Goal: Task Accomplishment & Management: Manage account settings

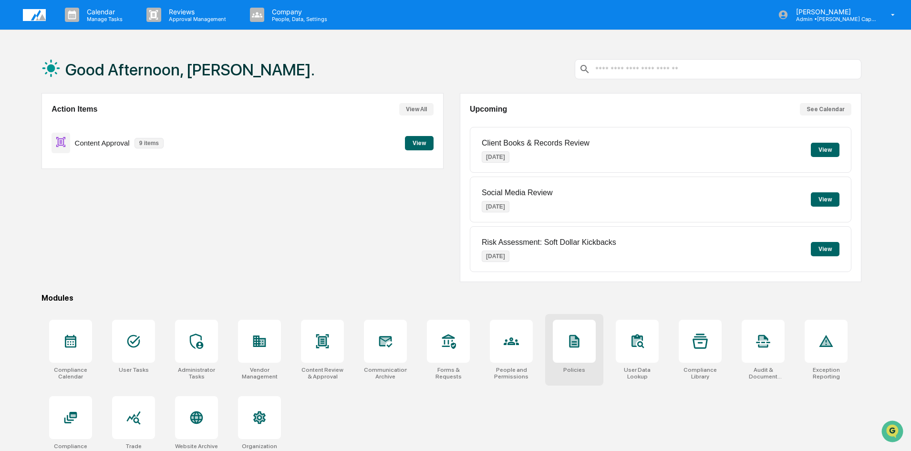
click at [576, 343] on icon at bounding box center [575, 341] width 8 height 10
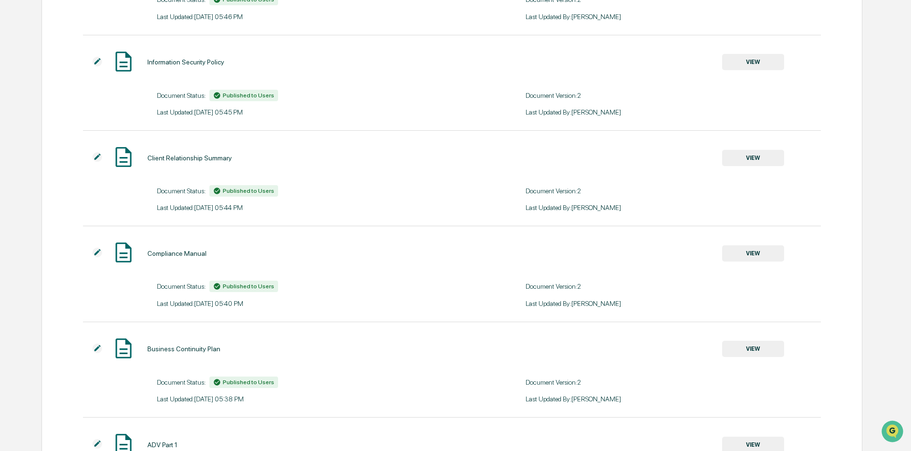
scroll to position [477, 0]
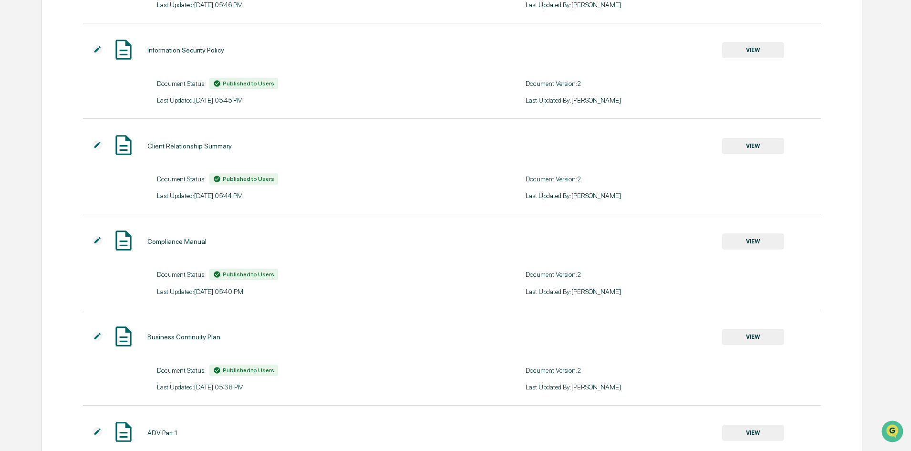
click at [757, 242] on button "VIEW" at bounding box center [753, 241] width 62 height 16
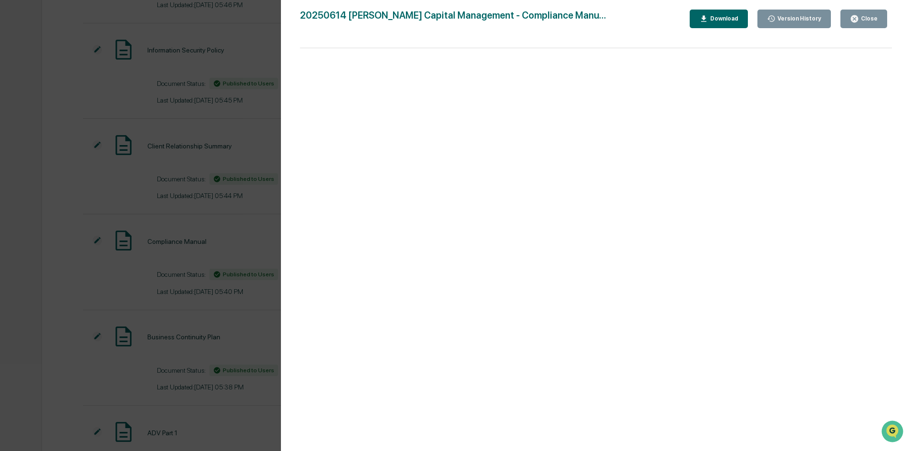
click at [792, 16] on div "Version History" at bounding box center [799, 18] width 46 height 7
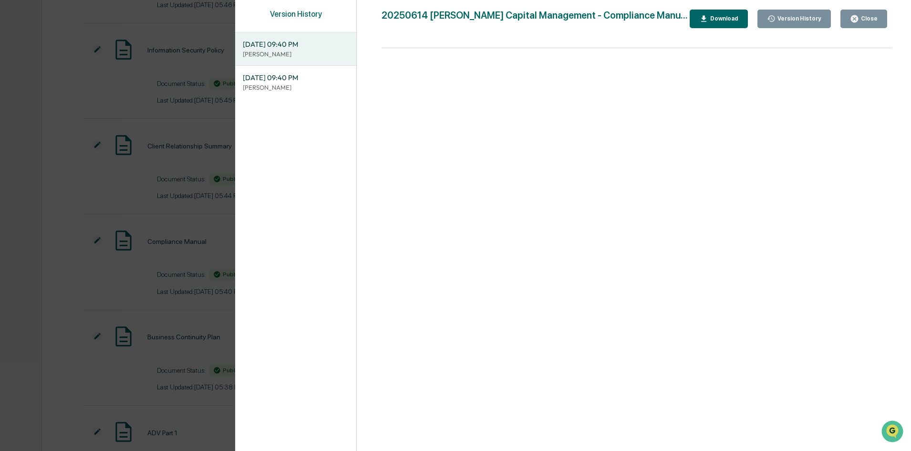
click at [802, 21] on div "Version History" at bounding box center [799, 18] width 46 height 7
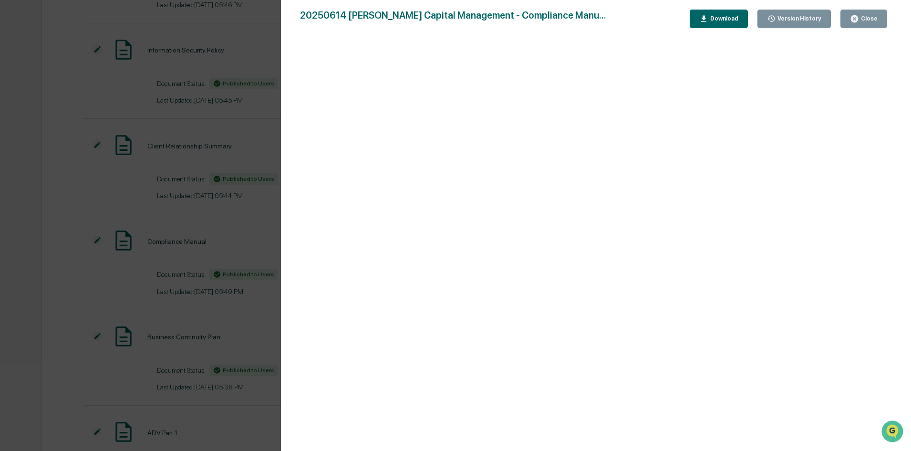
click at [868, 19] on div "Close" at bounding box center [868, 18] width 19 height 7
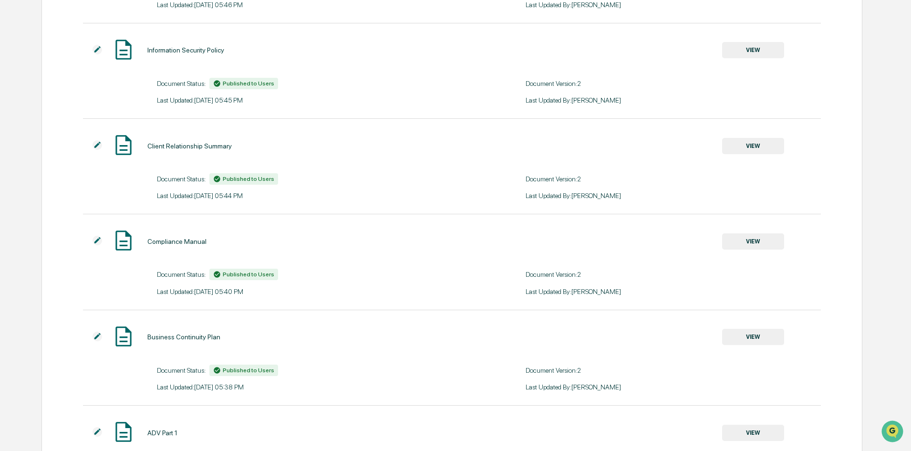
click at [96, 241] on img at bounding box center [98, 241] width 10 height 10
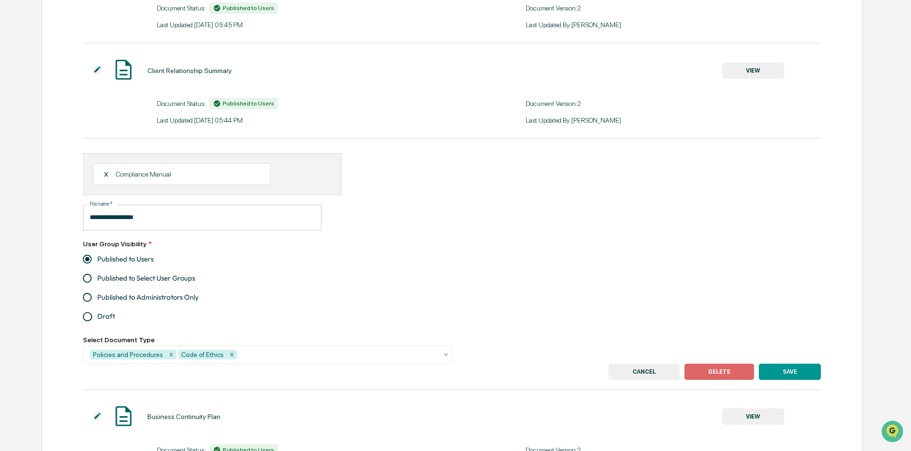
scroll to position [620, 0]
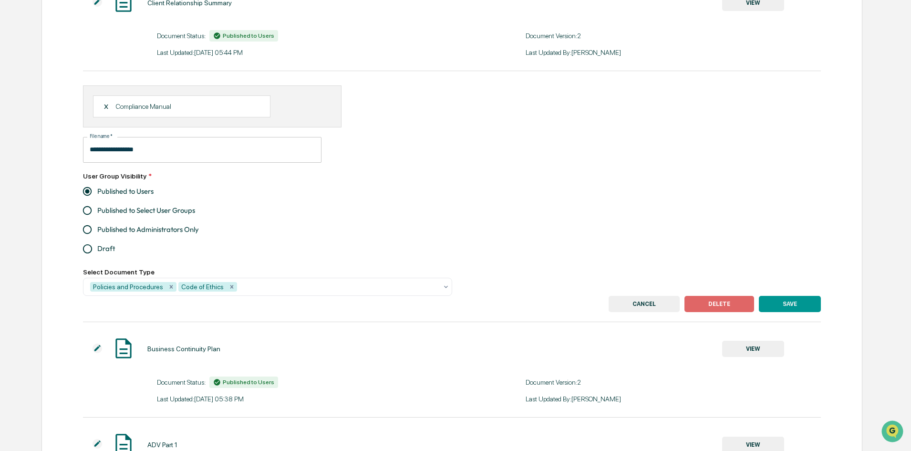
click at [646, 309] on button "CANCEL" at bounding box center [644, 304] width 71 height 16
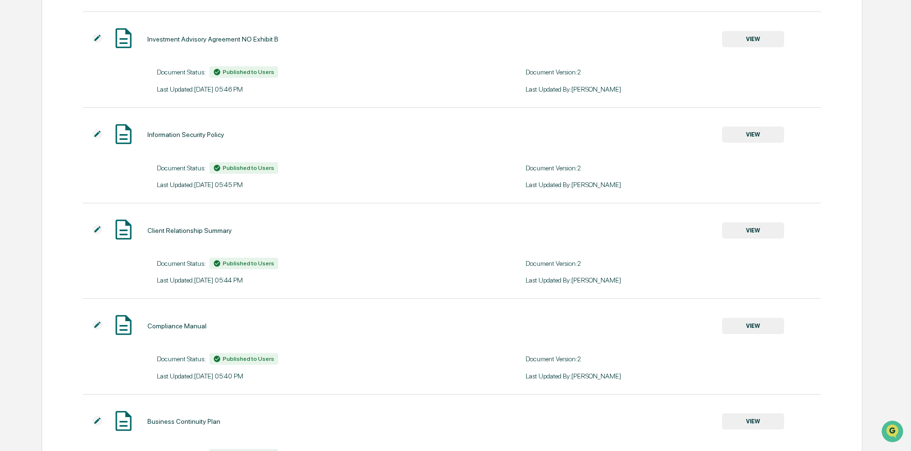
scroll to position [779, 0]
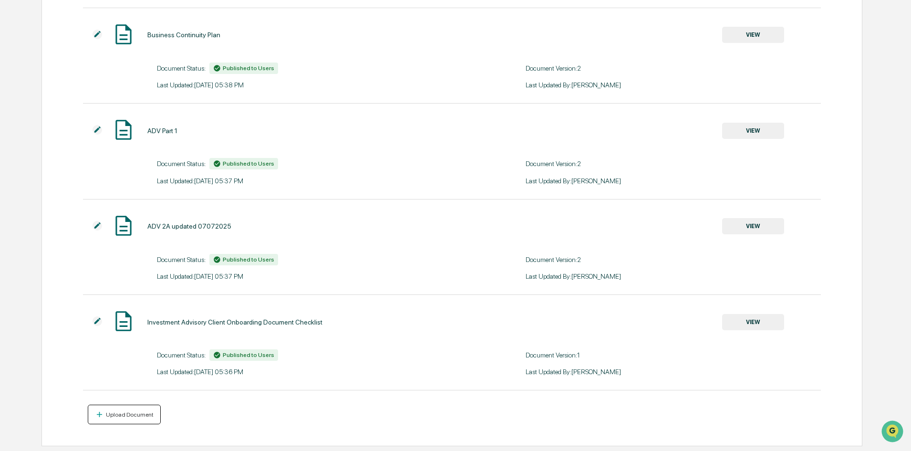
click at [110, 415] on div "Upload Document" at bounding box center [129, 414] width 50 height 7
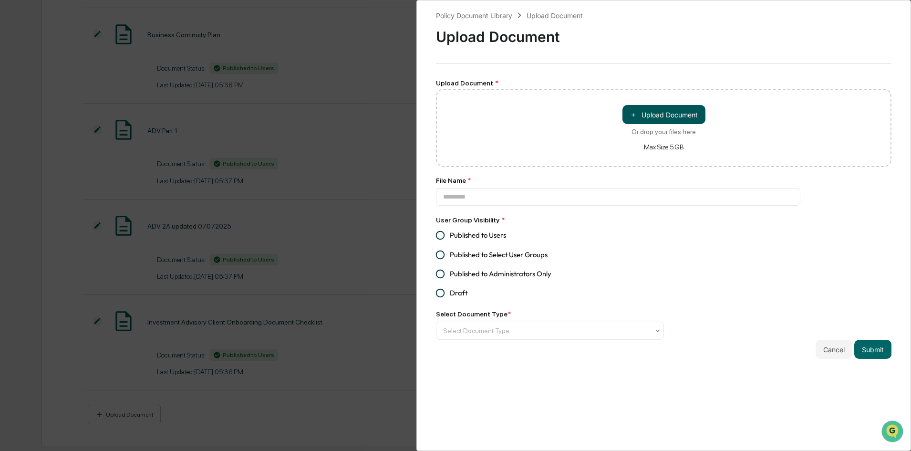
click at [671, 116] on button "＋ Upload Document" at bounding box center [664, 114] width 83 height 19
type input "**********"
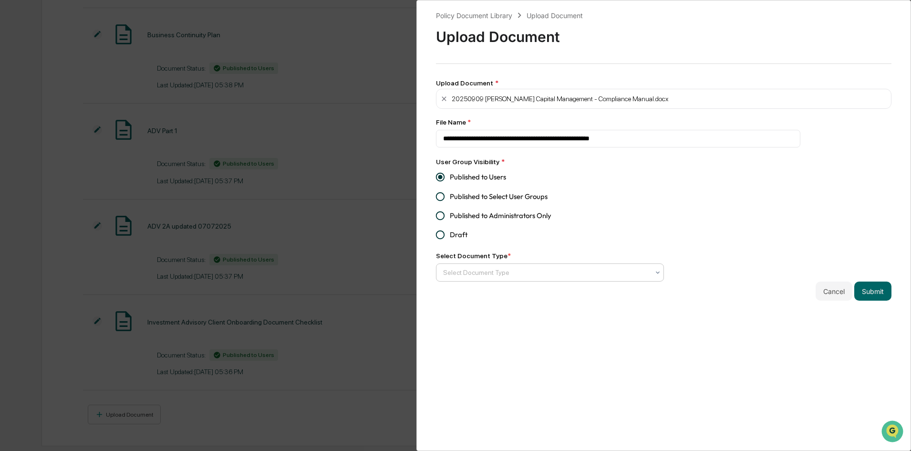
click at [551, 269] on div at bounding box center [546, 273] width 206 height 10
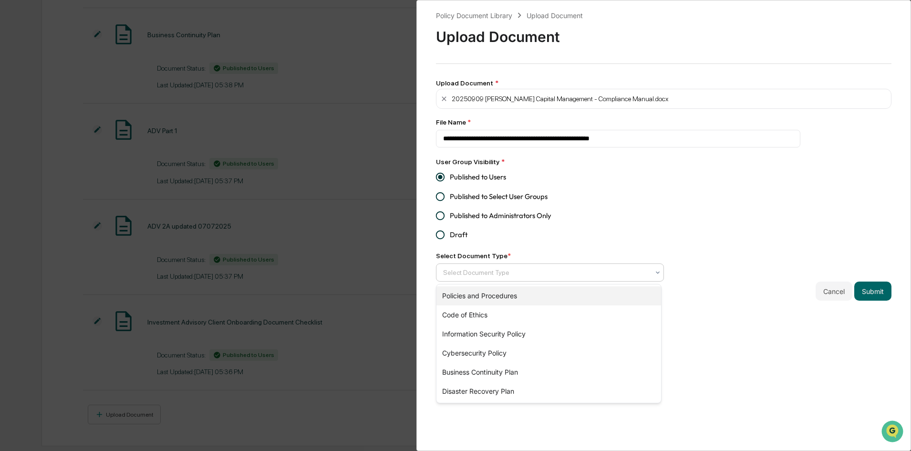
click at [535, 294] on div "Policies and Procedures" at bounding box center [549, 295] width 225 height 19
click at [507, 298] on div "Code of Ethics" at bounding box center [549, 295] width 225 height 19
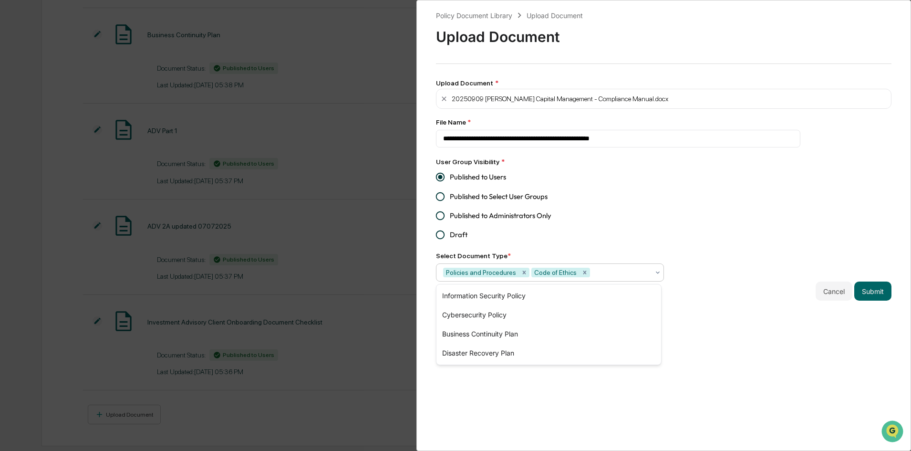
click at [743, 328] on div "**********" at bounding box center [663, 225] width 495 height 451
click at [869, 294] on button "Submit" at bounding box center [872, 290] width 37 height 19
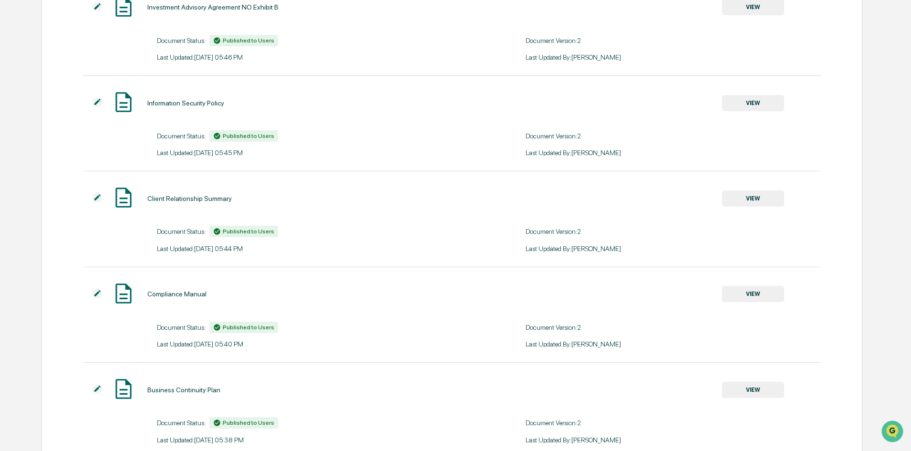
scroll to position [541, 0]
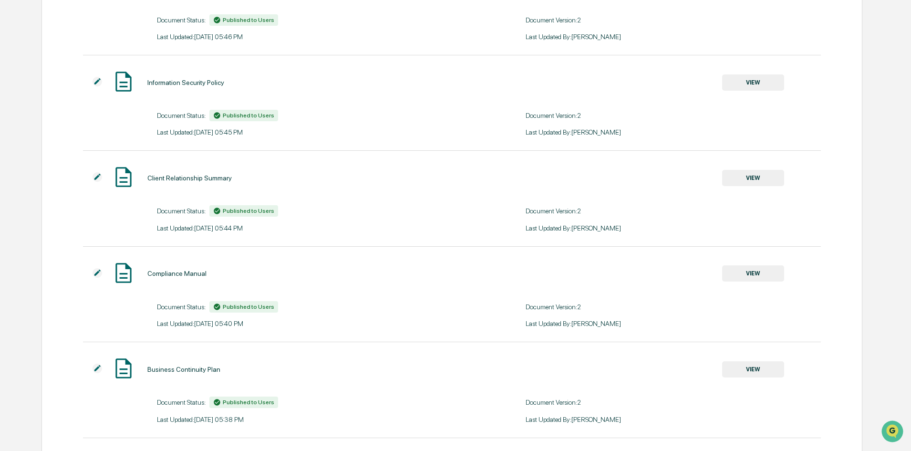
click at [95, 273] on img at bounding box center [98, 273] width 10 height 10
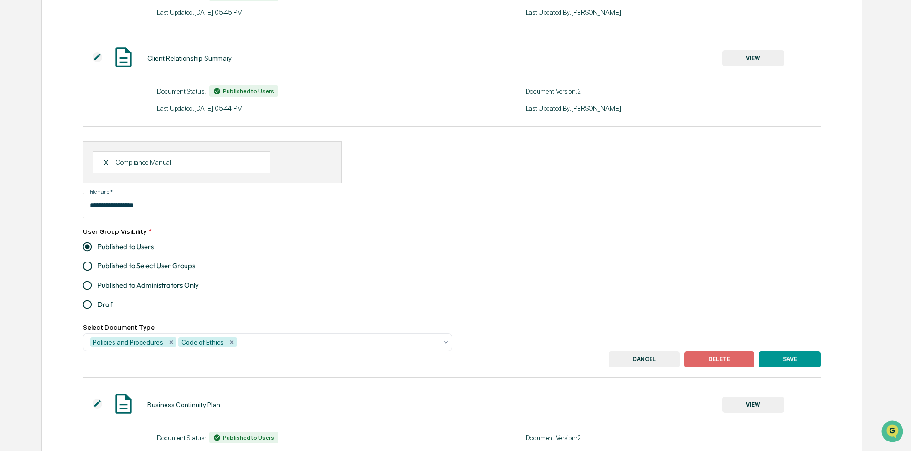
scroll to position [684, 0]
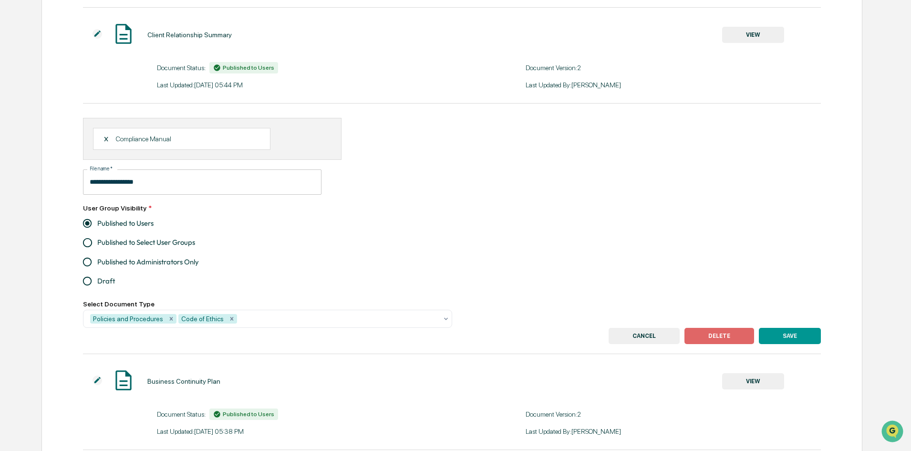
click at [726, 338] on button "DELETE" at bounding box center [720, 336] width 70 height 16
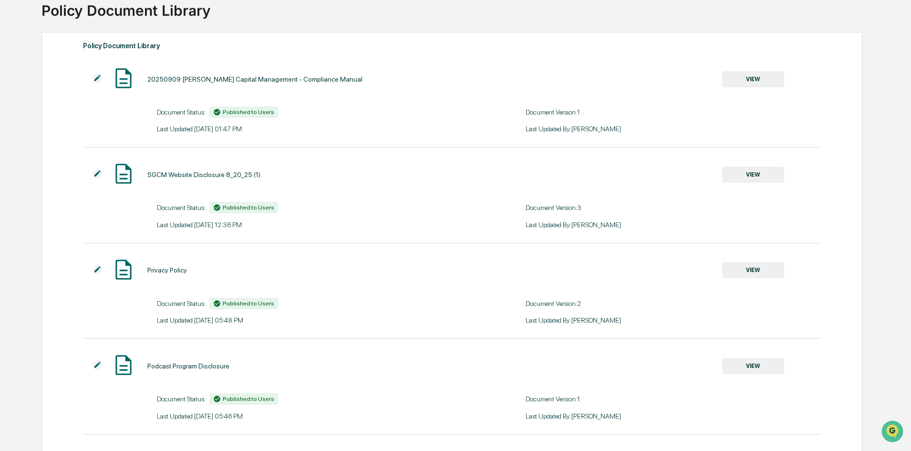
scroll to position [0, 0]
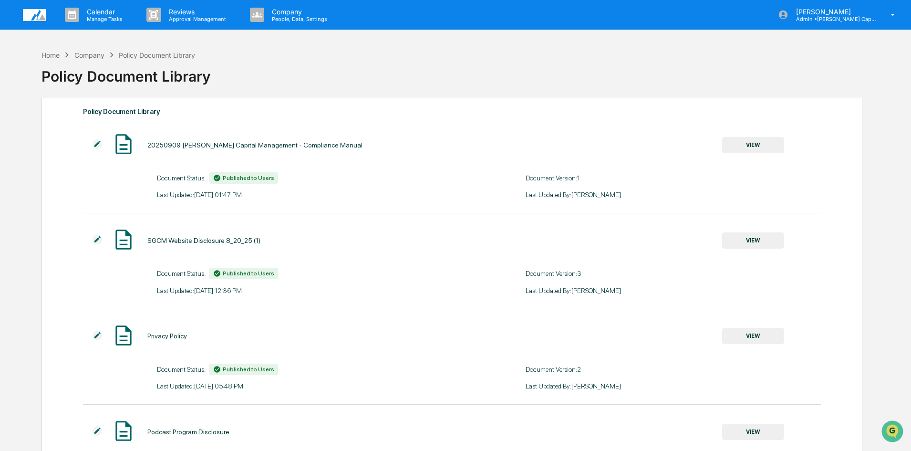
click at [100, 55] on div "Company" at bounding box center [89, 55] width 30 height 8
click at [53, 55] on div "Home" at bounding box center [51, 55] width 18 height 8
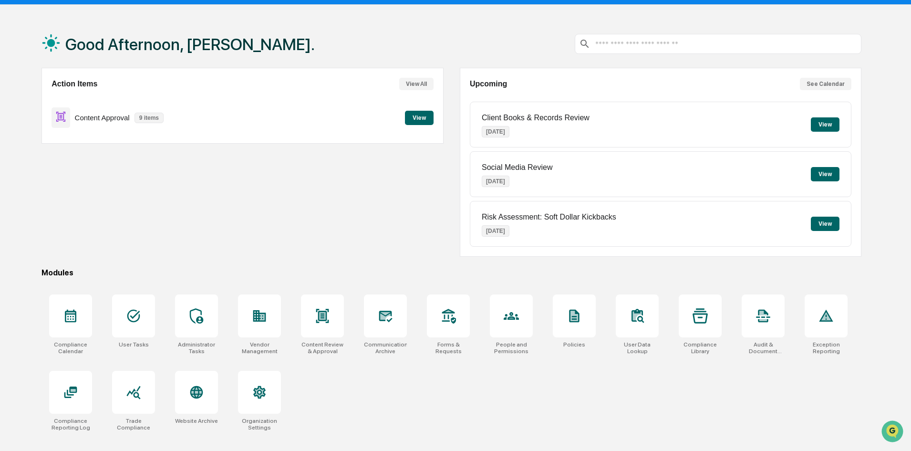
scroll to position [45, 0]
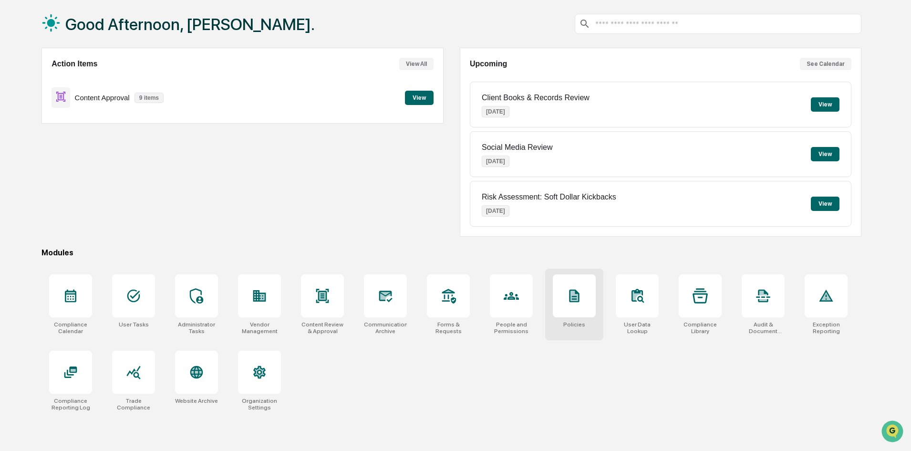
click at [579, 309] on div at bounding box center [574, 295] width 43 height 43
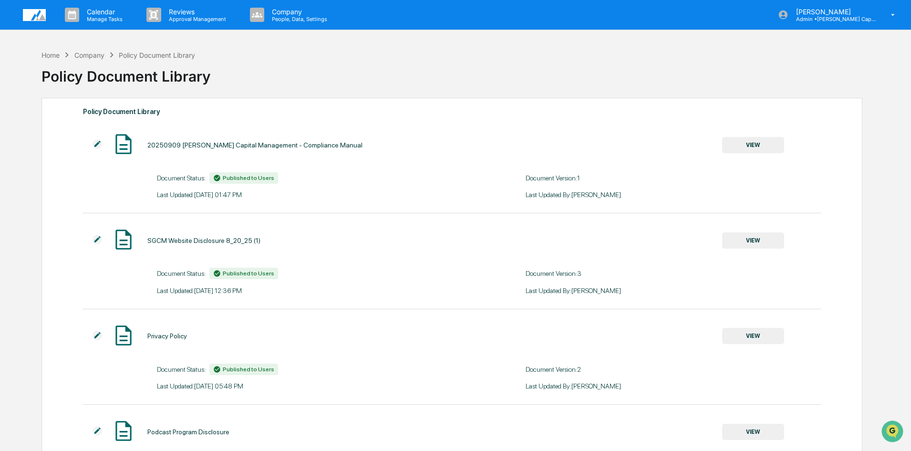
click at [99, 142] on img at bounding box center [98, 144] width 10 height 10
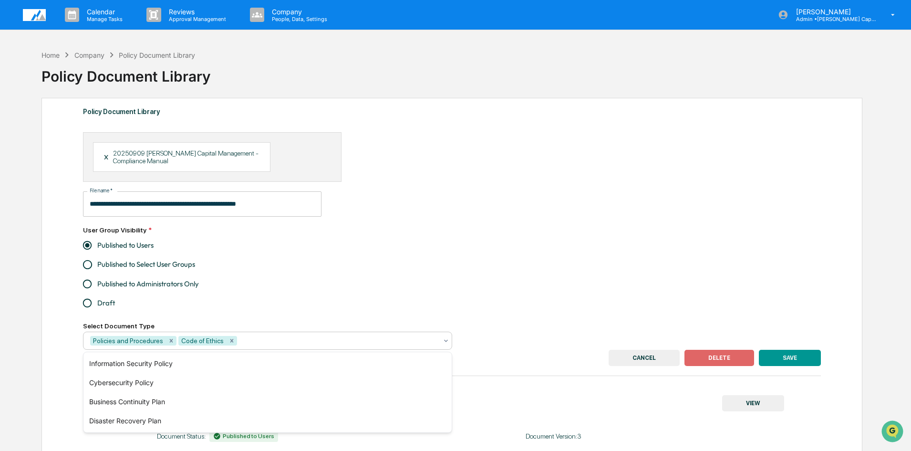
click at [444, 337] on icon at bounding box center [446, 341] width 8 height 8
click at [532, 275] on div "**********" at bounding box center [452, 241] width 738 height 218
click at [645, 355] on button "CANCEL" at bounding box center [644, 358] width 71 height 16
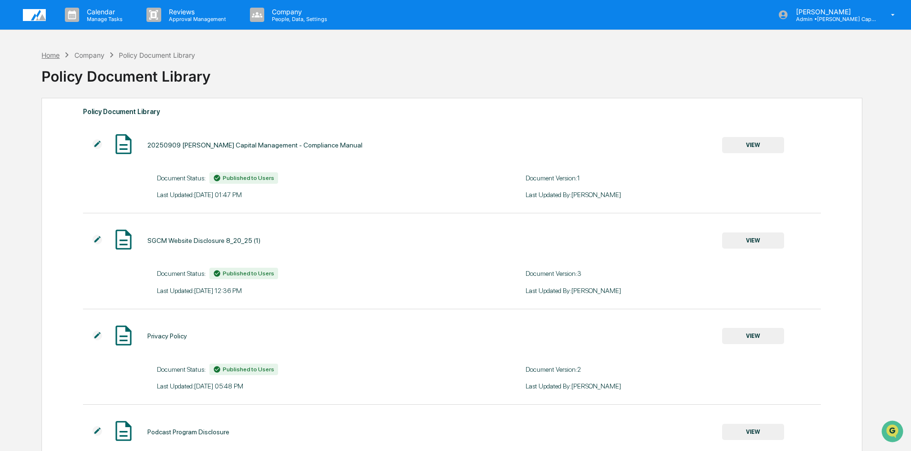
click at [53, 53] on div "Home" at bounding box center [51, 55] width 18 height 8
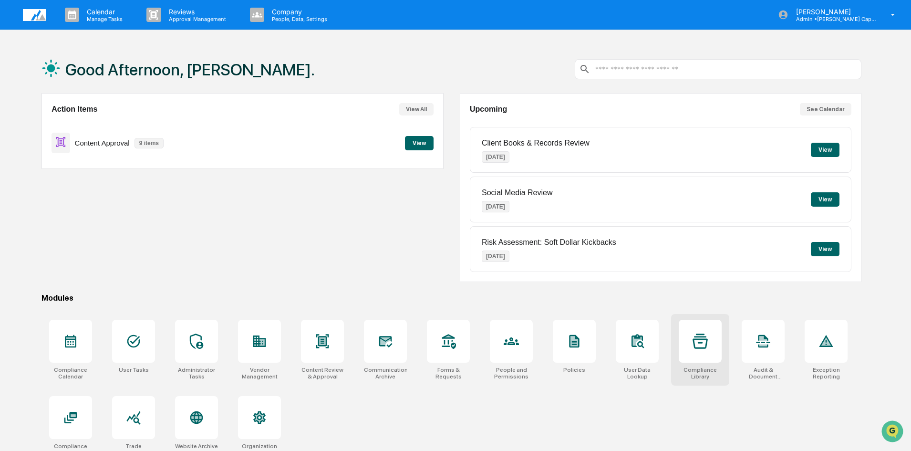
click at [690, 338] on div at bounding box center [700, 341] width 43 height 43
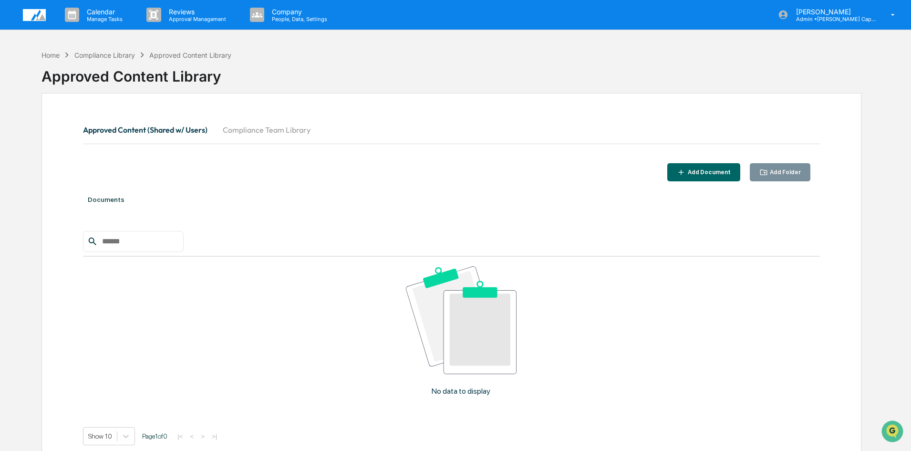
click at [276, 129] on button "Compliance Team Library" at bounding box center [266, 129] width 103 height 23
click at [46, 59] on div "Home Compliance Library Compliance Team Library" at bounding box center [135, 55] width 187 height 10
click at [52, 53] on div "Home" at bounding box center [51, 55] width 18 height 8
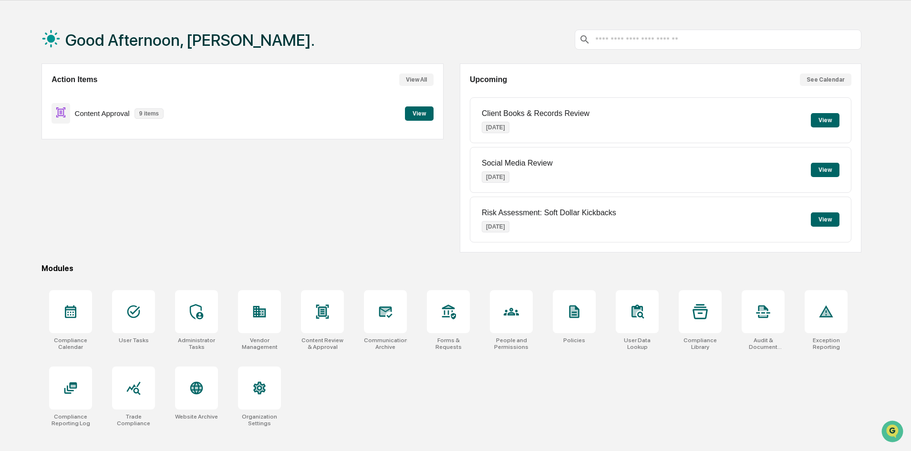
scroll to position [45, 0]
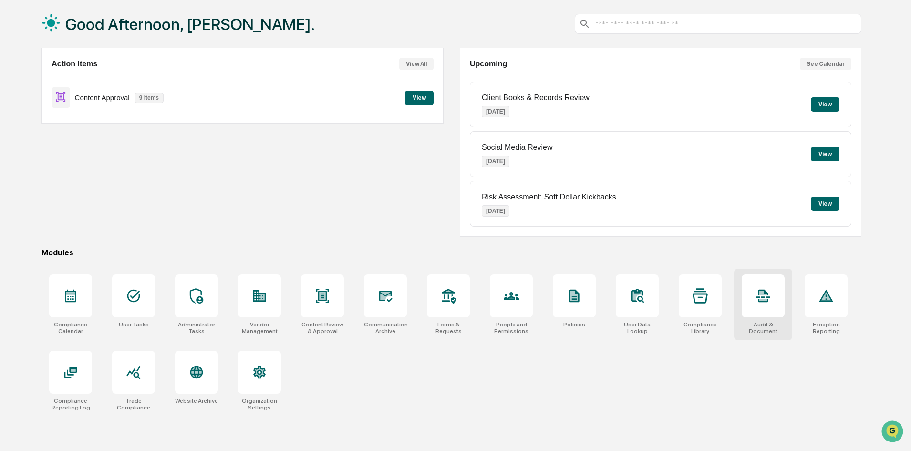
click at [769, 290] on icon at bounding box center [763, 295] width 15 height 15
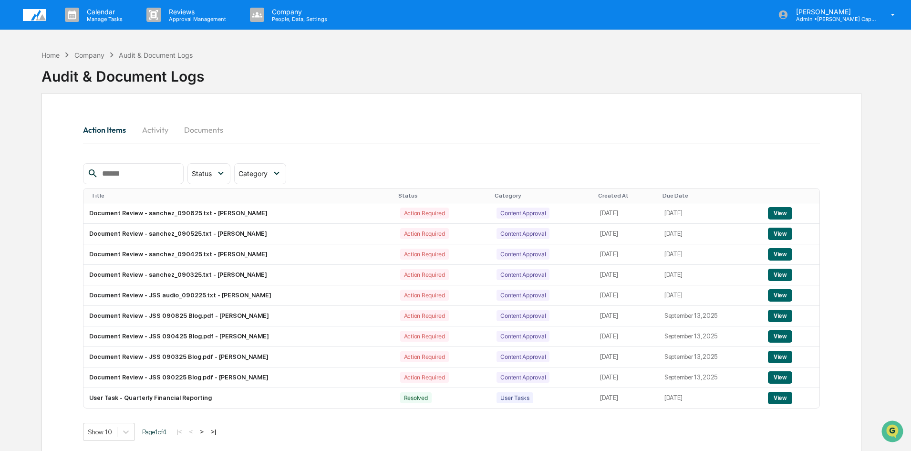
click at [153, 131] on button "Activity" at bounding box center [155, 129] width 43 height 23
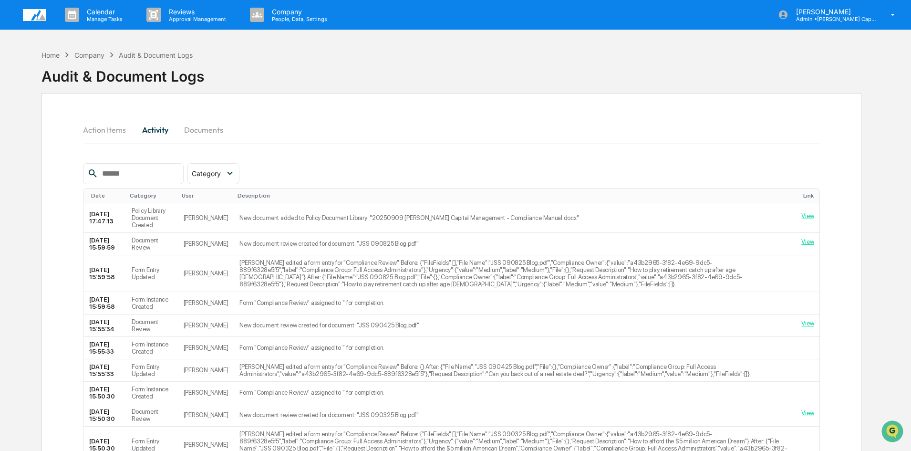
click at [200, 128] on button "Documents" at bounding box center [204, 129] width 54 height 23
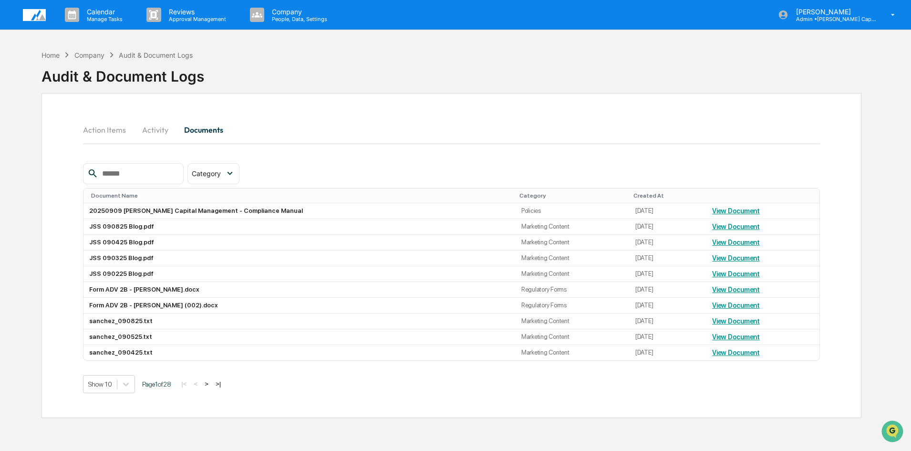
click at [59, 59] on div "Home Company Audit & Document Logs" at bounding box center [117, 55] width 151 height 10
click at [54, 55] on div "Home" at bounding box center [51, 55] width 18 height 8
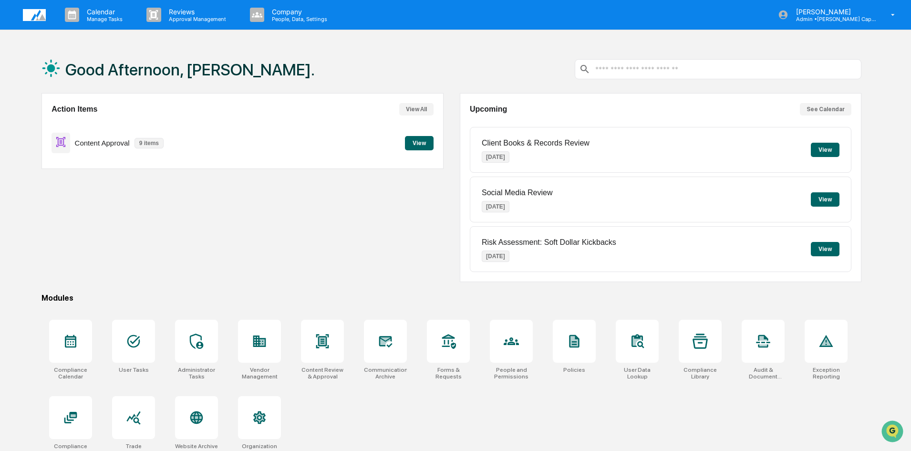
click at [423, 145] on button "View" at bounding box center [419, 143] width 29 height 14
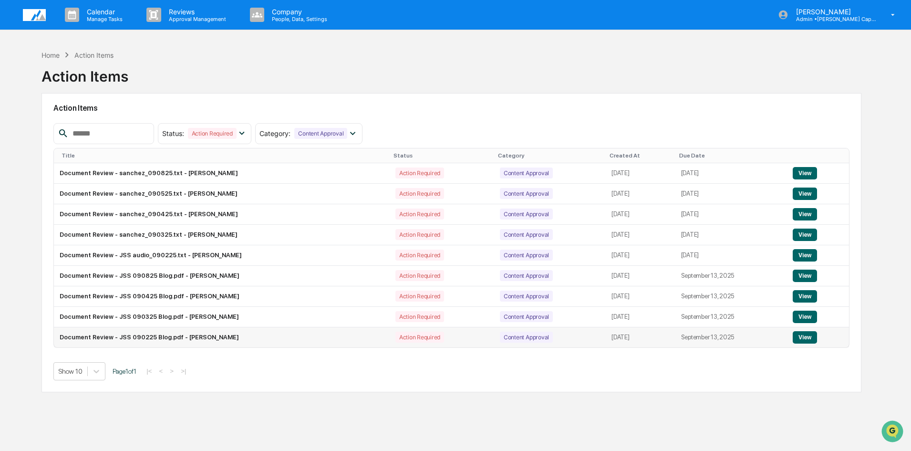
click at [207, 337] on td "Document Review - JSS 090225 Blog.pdf - Bailey Sanchez" at bounding box center [222, 337] width 336 height 20
click at [808, 336] on button "View" at bounding box center [805, 337] width 24 height 12
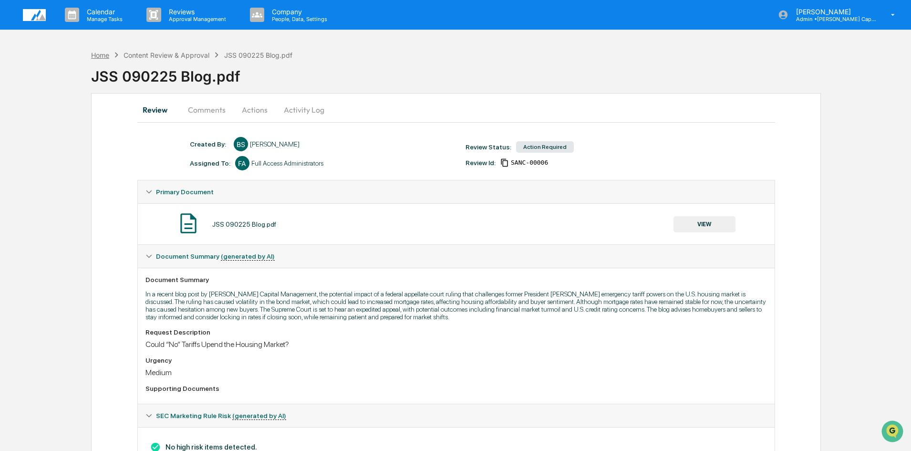
click at [104, 55] on div "Home" at bounding box center [100, 55] width 18 height 8
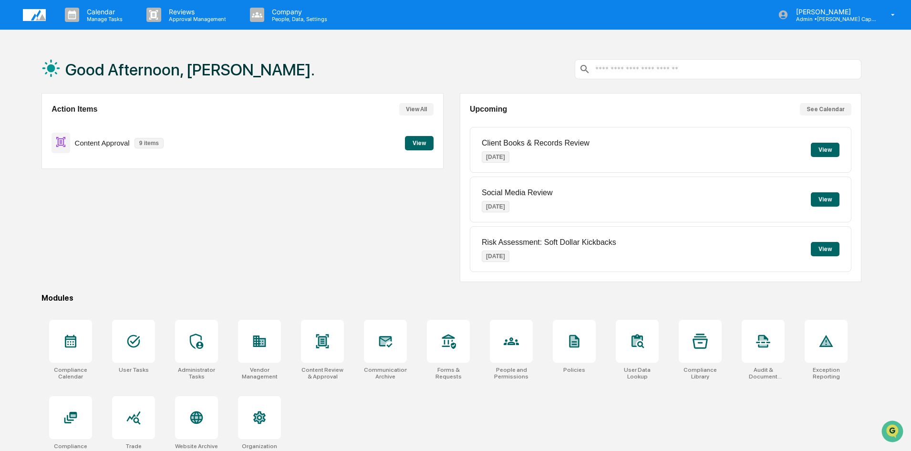
click at [423, 144] on button "View" at bounding box center [419, 143] width 29 height 14
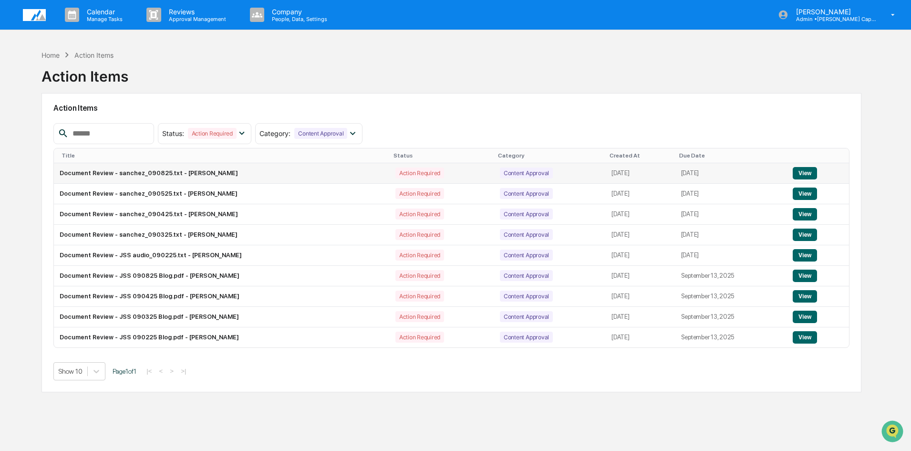
click at [804, 168] on button "View" at bounding box center [805, 173] width 24 height 12
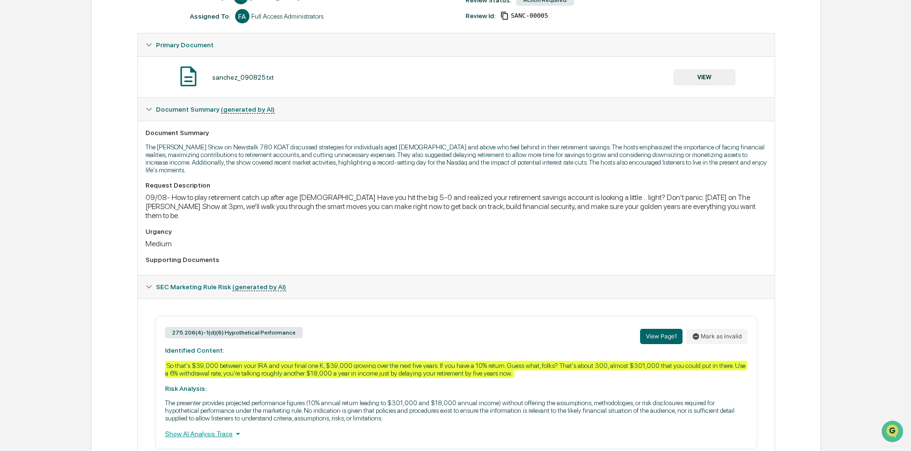
scroll to position [130, 0]
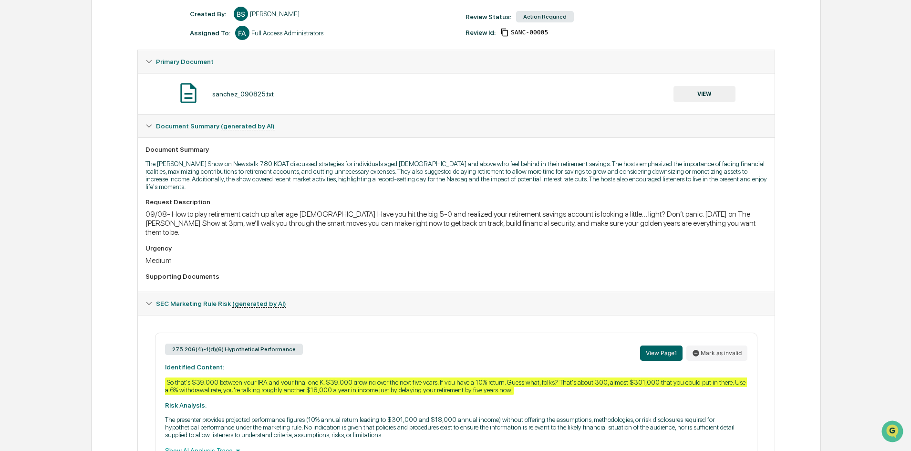
click at [701, 88] on button "VIEW" at bounding box center [705, 94] width 62 height 16
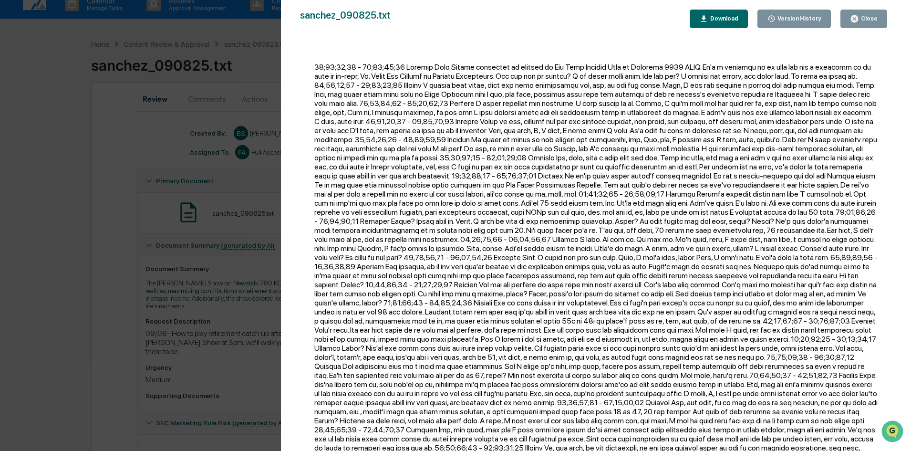
scroll to position [0, 0]
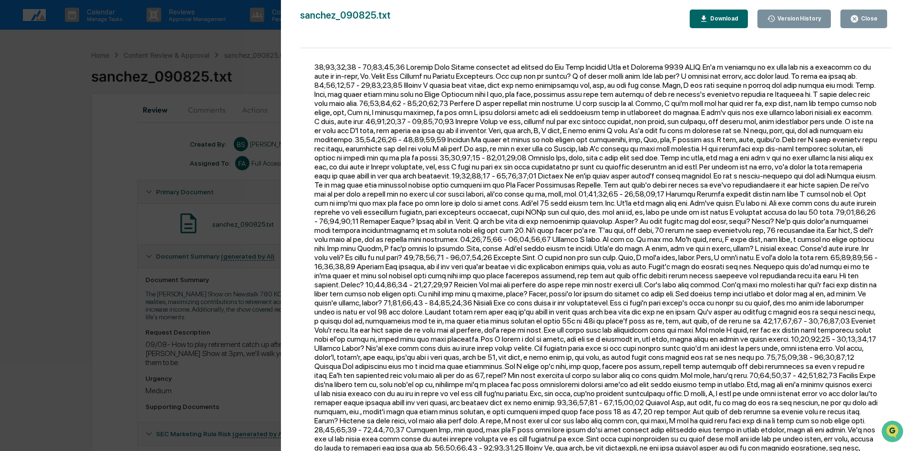
click at [871, 16] on div "Close" at bounding box center [868, 18] width 19 height 7
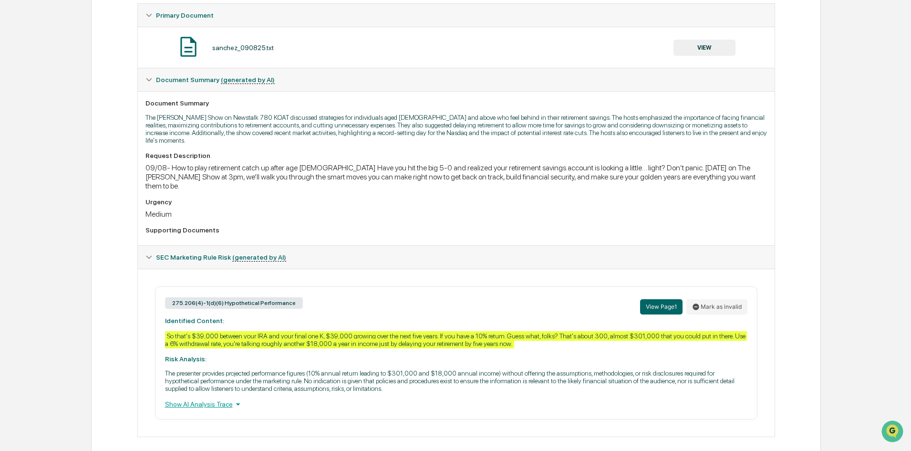
scroll to position [178, 0]
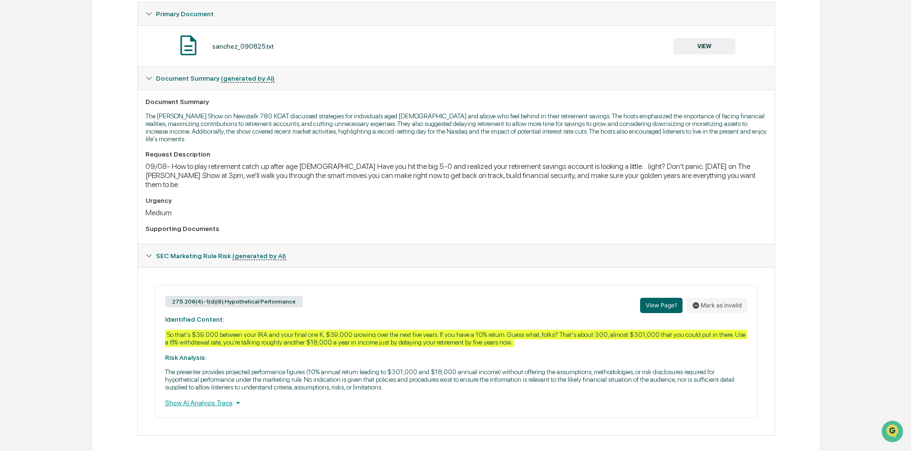
click at [218, 330] on div "So that's $39,000 between your IRA and your final one K, $39,000 growing over t…" at bounding box center [456, 338] width 582 height 17
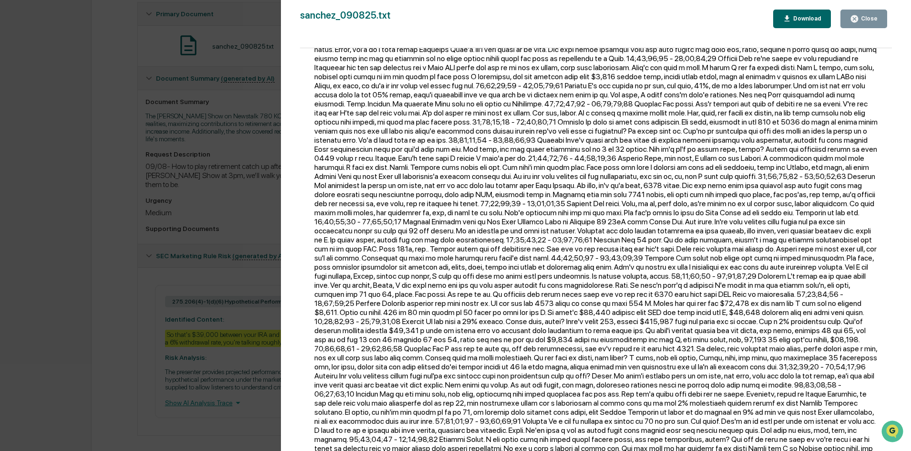
scroll to position [1841, 0]
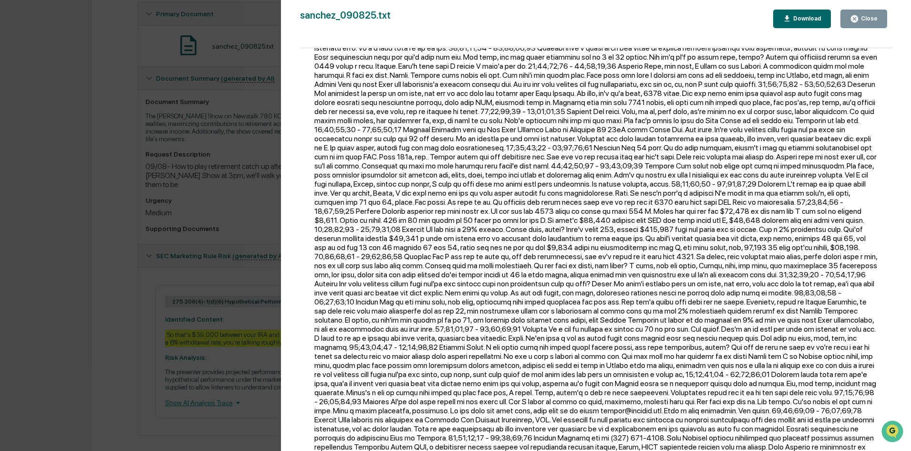
drag, startPoint x: 874, startPoint y: 18, endPoint x: 866, endPoint y: 33, distance: 16.9
click at [874, 18] on div "Close" at bounding box center [868, 18] width 19 height 7
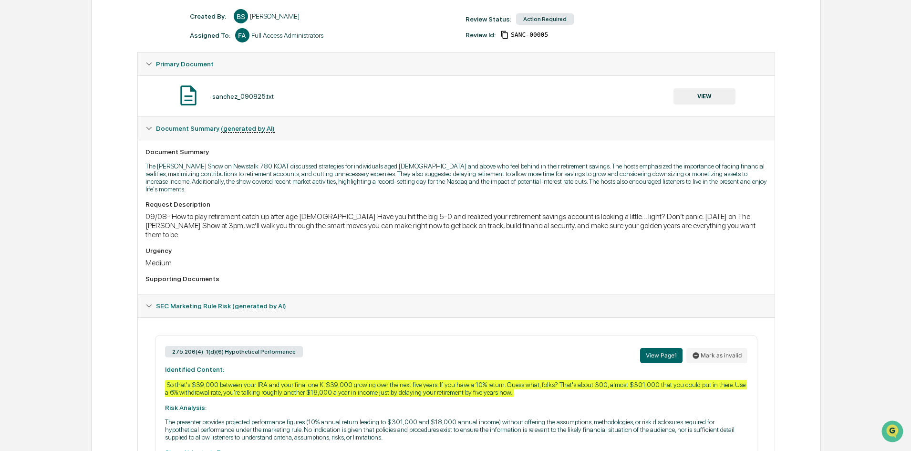
scroll to position [0, 0]
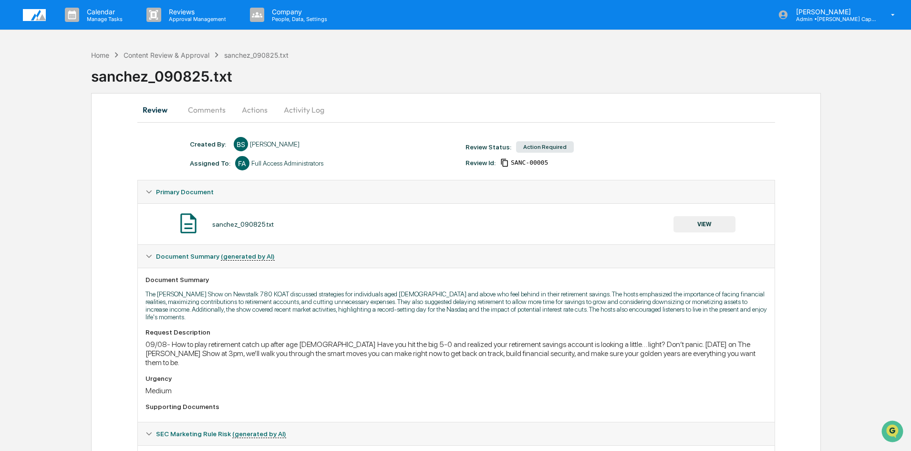
click at [154, 114] on button "Review" at bounding box center [158, 109] width 43 height 23
click at [185, 57] on div "Content Review & Approval" at bounding box center [167, 55] width 86 height 8
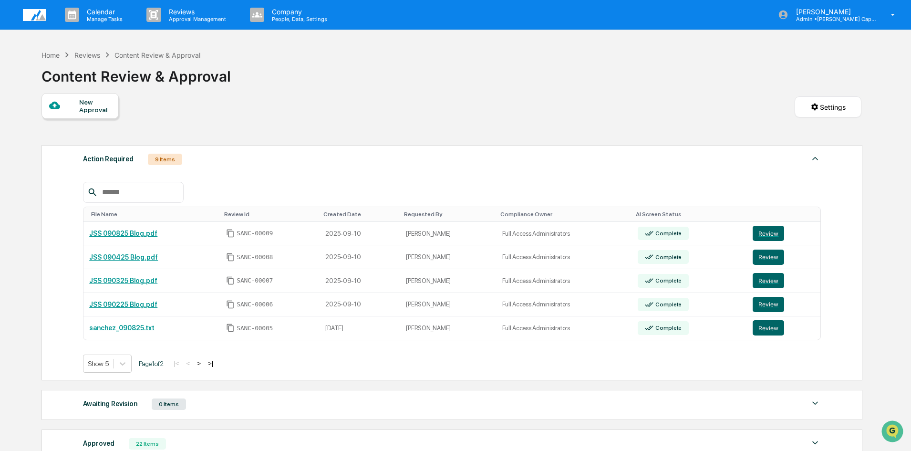
click at [84, 52] on div "Reviews" at bounding box center [87, 55] width 26 height 8
click at [55, 57] on div "Home" at bounding box center [51, 55] width 18 height 8
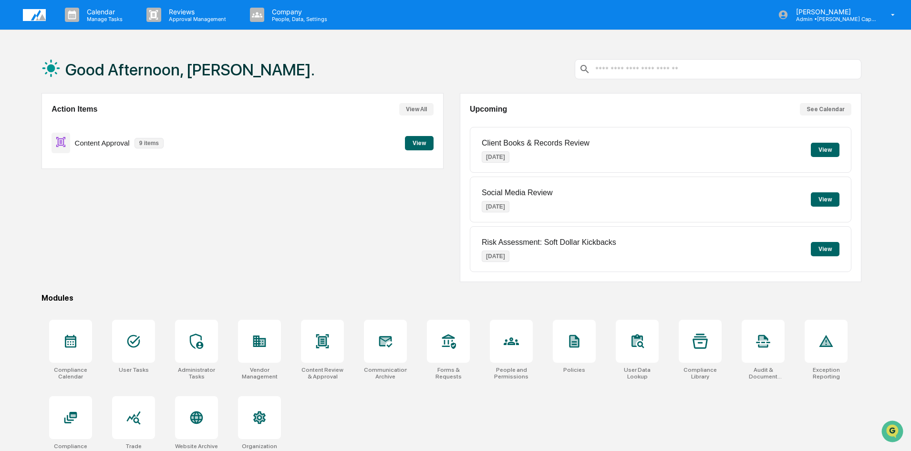
click at [428, 144] on button "View" at bounding box center [419, 143] width 29 height 14
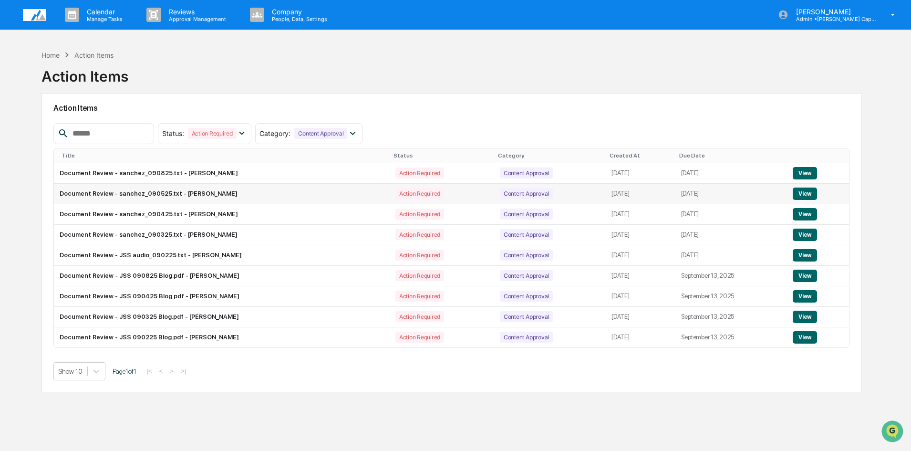
click at [811, 196] on button "View" at bounding box center [805, 193] width 24 height 12
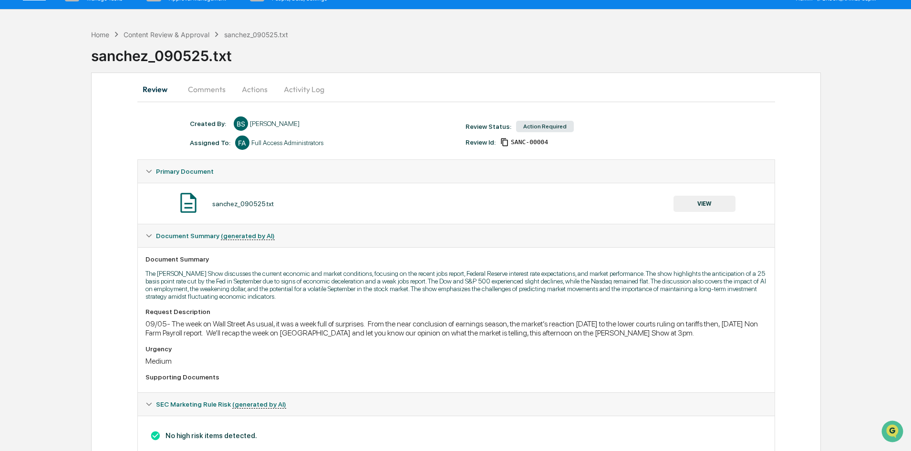
scroll to position [50, 0]
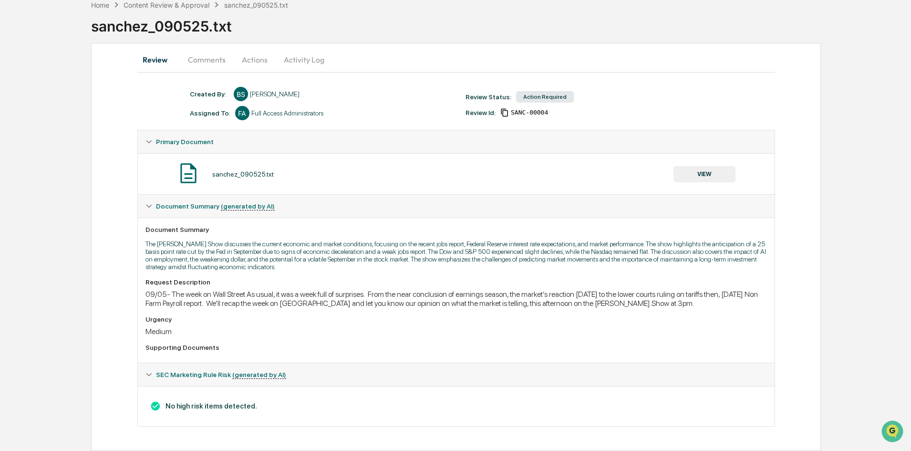
click at [203, 58] on button "Comments" at bounding box center [206, 59] width 53 height 23
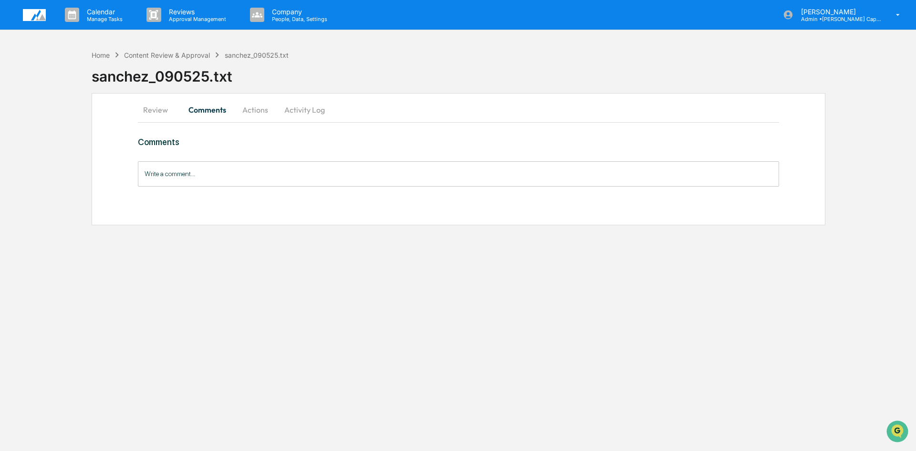
click at [255, 112] on button "Actions" at bounding box center [255, 109] width 43 height 23
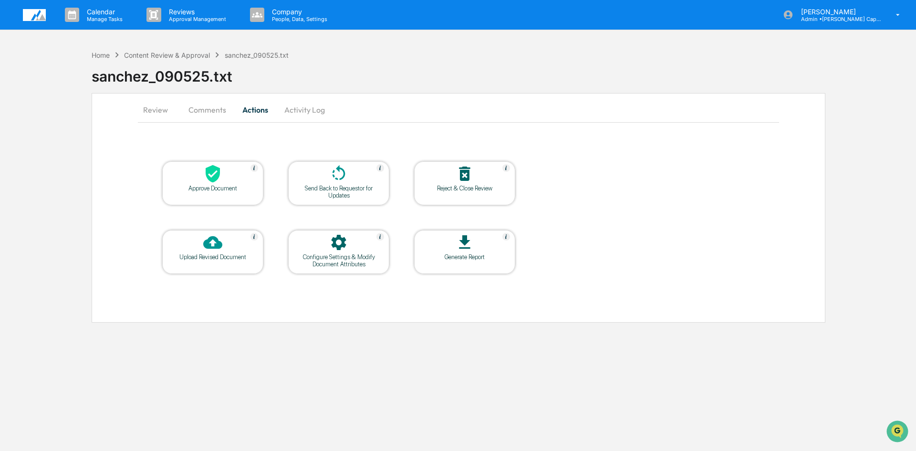
click at [223, 183] on div at bounding box center [212, 174] width 95 height 21
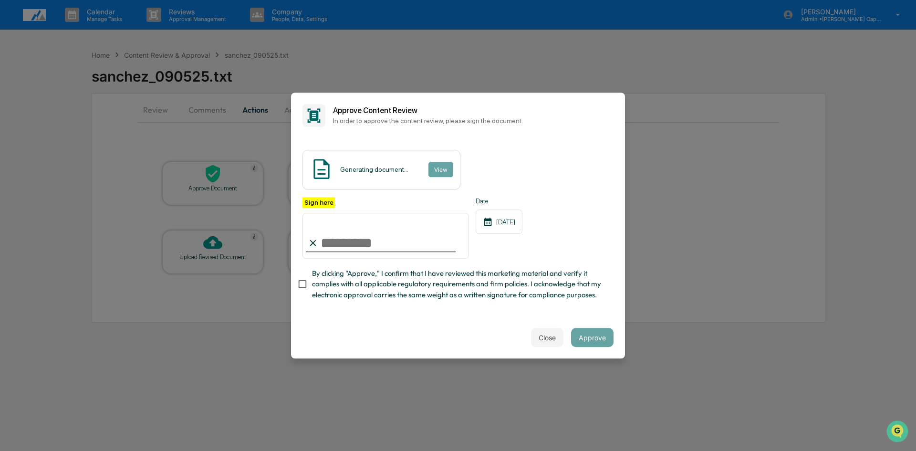
click at [359, 237] on input "Sign here" at bounding box center [385, 236] width 166 height 46
type input "**********"
click at [598, 336] on button "Approve" at bounding box center [592, 337] width 42 height 19
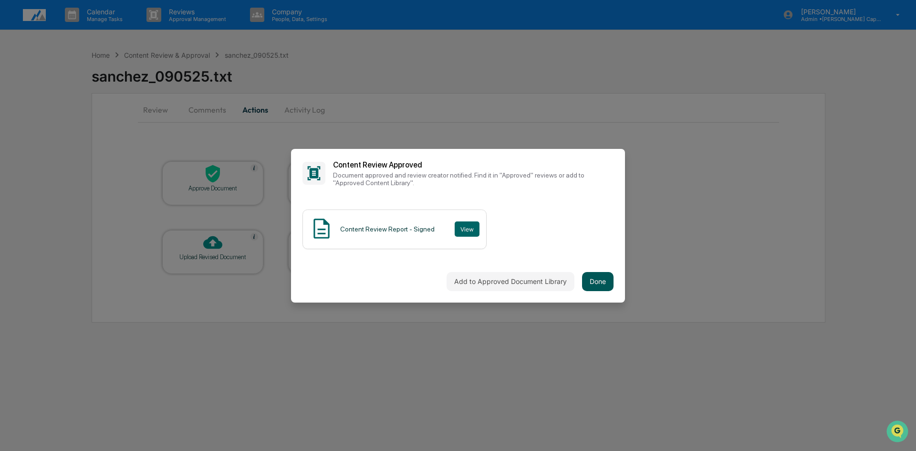
click at [602, 279] on button "Done" at bounding box center [597, 281] width 31 height 19
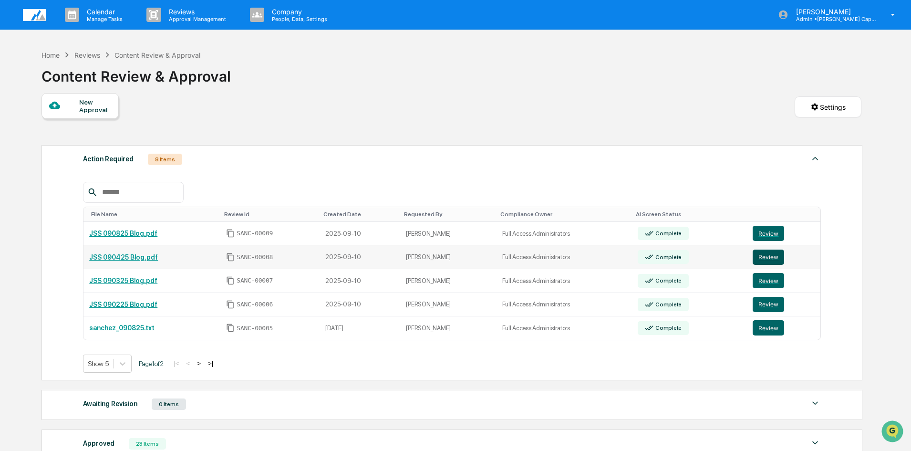
click at [767, 256] on button "Review" at bounding box center [768, 257] width 31 height 15
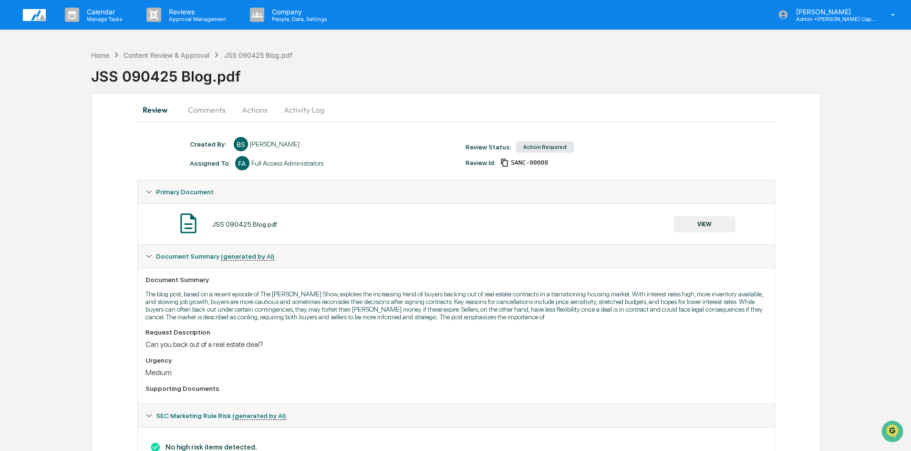
click at [711, 221] on button "VIEW" at bounding box center [705, 224] width 62 height 16
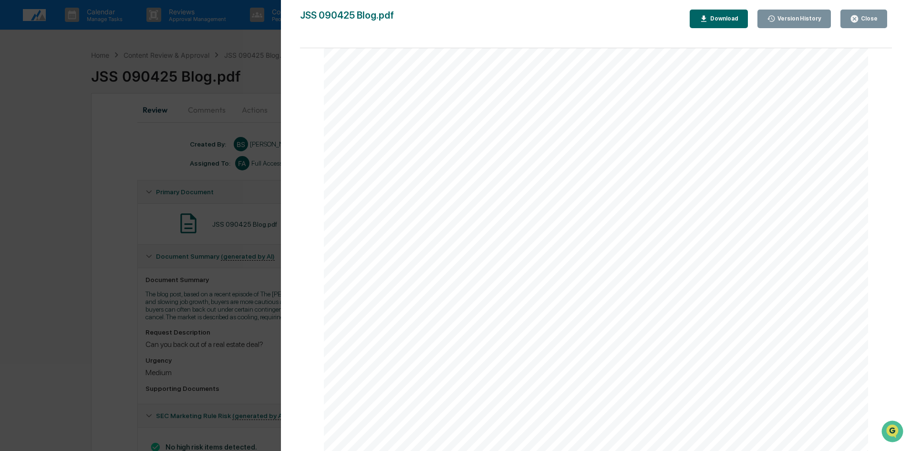
scroll to position [1527, 0]
